Goal: Find specific page/section: Find specific page/section

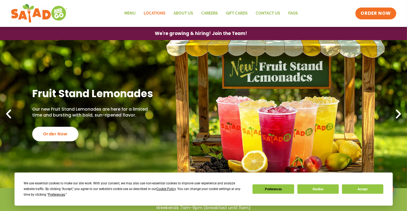
click at [156, 14] on link "Locations" at bounding box center [155, 13] width 30 height 12
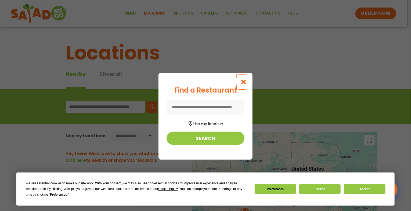
click at [245, 83] on icon "Close modal" at bounding box center [244, 82] width 7 height 6
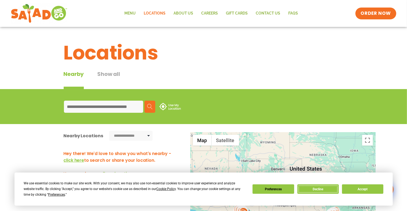
click at [318, 192] on button "Decline" at bounding box center [318, 188] width 41 height 9
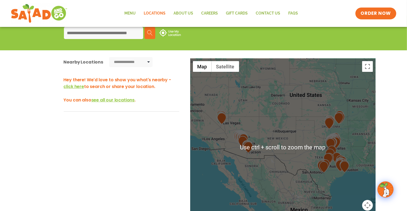
scroll to position [75, 0]
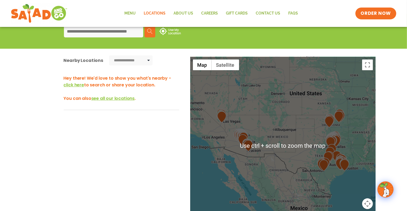
click at [125, 187] on div "Hey there! We'd love to show you what's nearby - click here to search or share …" at bounding box center [122, 158] width 116 height 180
